Goal: Task Accomplishment & Management: Use online tool/utility

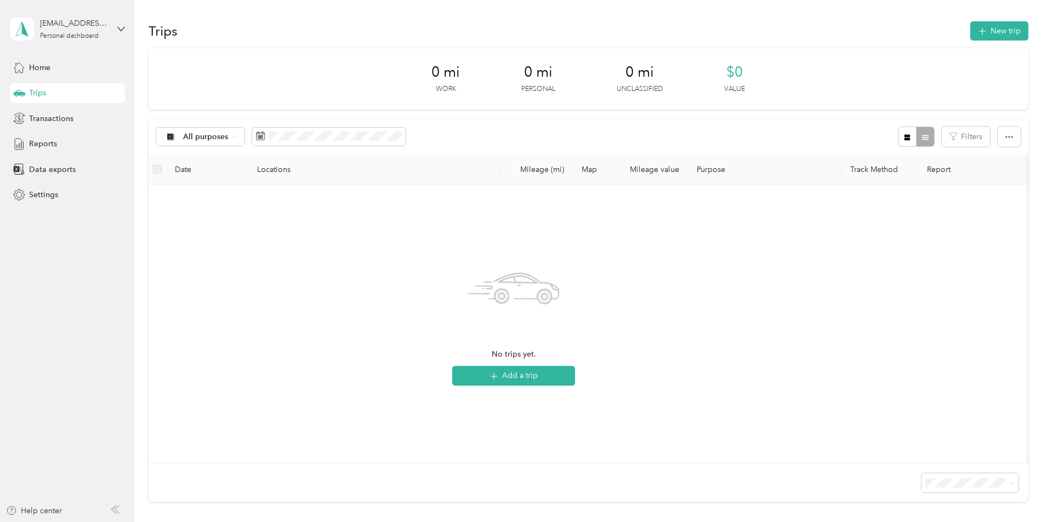
click at [58, 95] on div "Trips" at bounding box center [67, 93] width 115 height 20
click at [976, 30] on icon "button" at bounding box center [982, 31] width 13 height 13
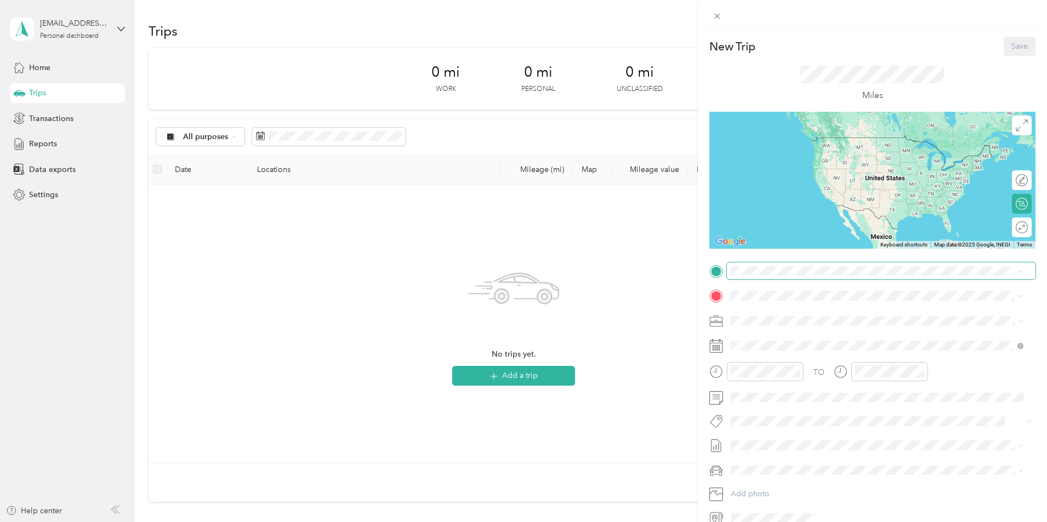
click at [827, 276] on span at bounding box center [881, 272] width 309 height 18
click at [812, 314] on span "[STREET_ADDRESS][PERSON_NAME][US_STATE]" at bounding box center [837, 311] width 171 height 10
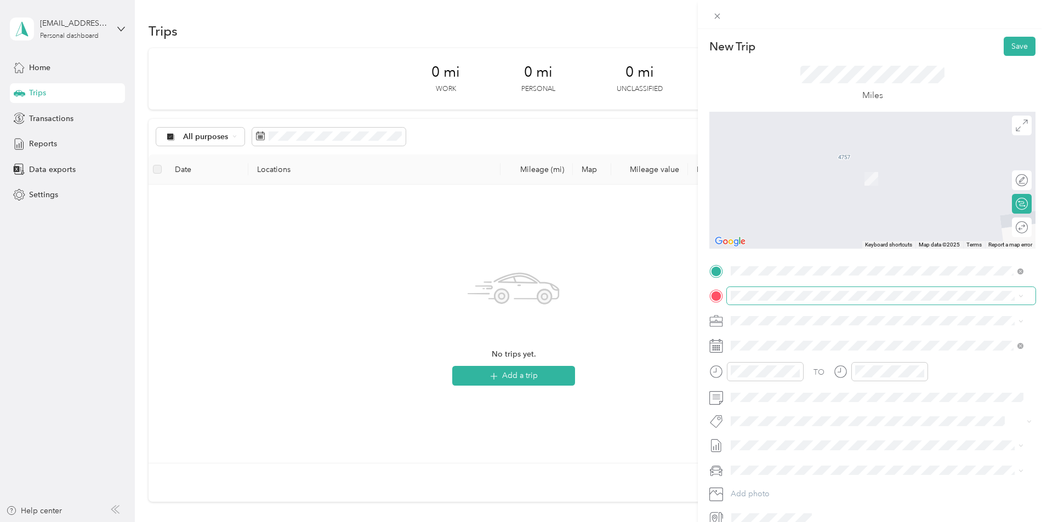
click at [746, 290] on span at bounding box center [881, 296] width 309 height 18
click at [788, 340] on span "[STREET_ADDRESS][US_STATE]" at bounding box center [807, 336] width 110 height 10
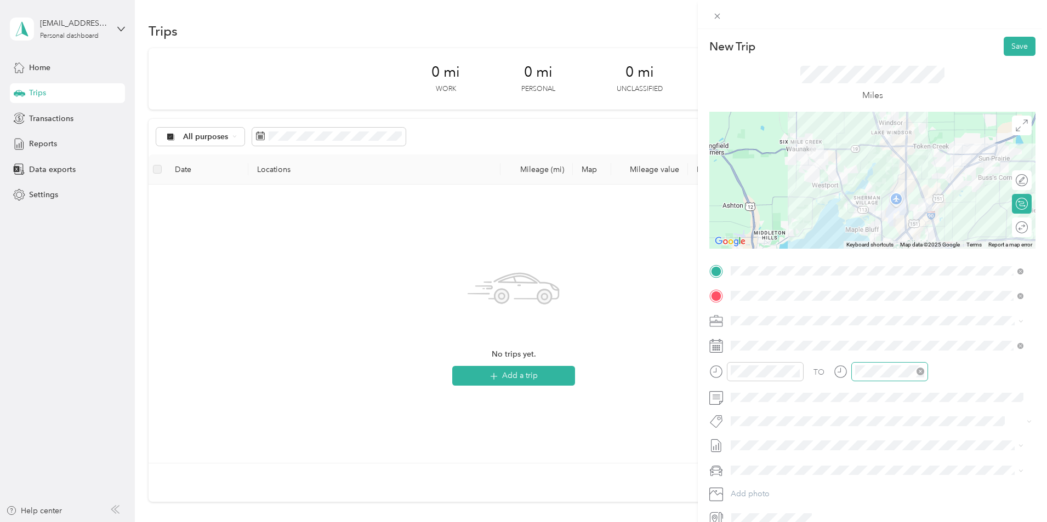
click at [923, 370] on icon "close-circle" at bounding box center [921, 372] width 8 height 8
click at [794, 370] on icon "close-circle" at bounding box center [796, 372] width 8 height 8
click at [763, 402] on span at bounding box center [881, 398] width 309 height 18
click at [1019, 38] on button "Save" at bounding box center [1020, 46] width 32 height 19
